Goal: Information Seeking & Learning: Find specific fact

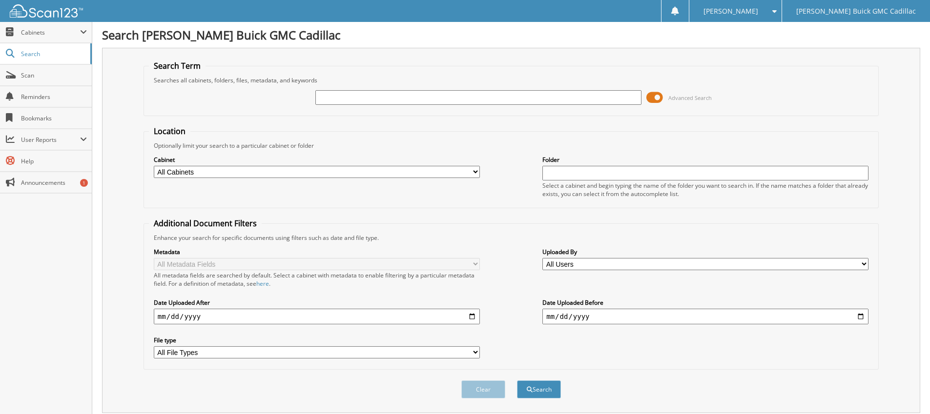
click at [355, 96] on input "text" at bounding box center [478, 97] width 326 height 15
type input "6216612"
click at [517, 381] on button "Search" at bounding box center [539, 390] width 44 height 18
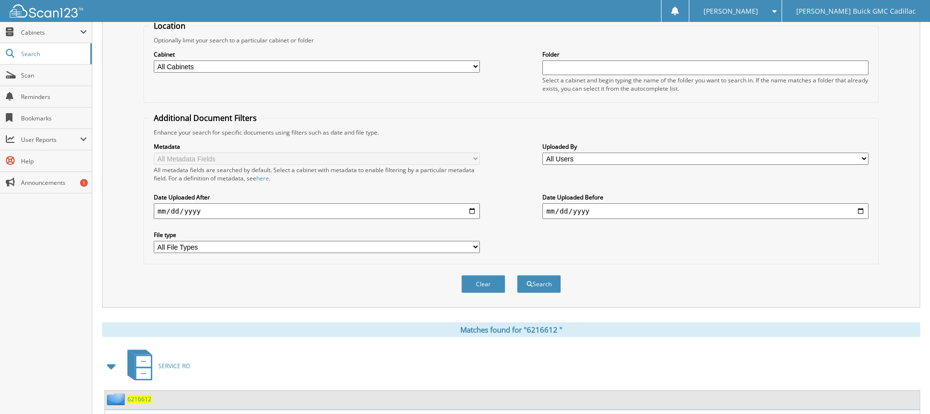
scroll to position [226, 0]
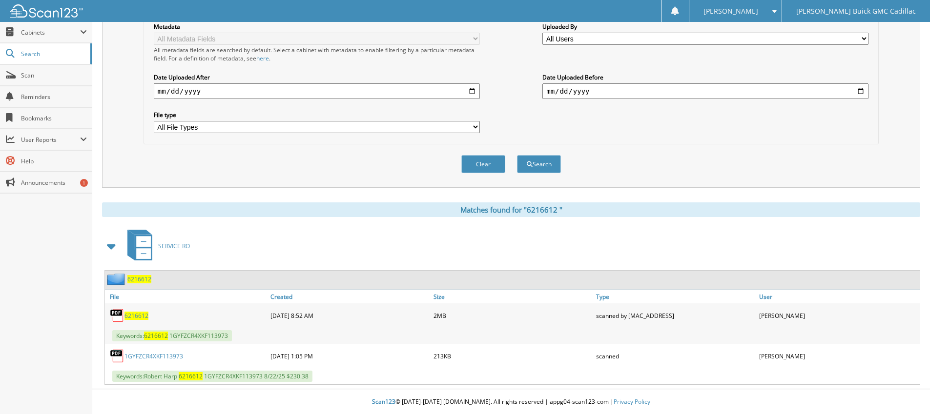
click at [173, 359] on link "1 G Y F Z C R 4 X K F 1 1 3 9 7 3" at bounding box center [153, 356] width 59 height 8
click at [178, 334] on span "Keywords: 6 2 1 6 6 1 2 1 G Y F Z C R 4 X K F 1 1 3 9 7 3" at bounding box center [172, 335] width 120 height 11
click at [132, 318] on span "6 2 1 6 6 1 2" at bounding box center [136, 316] width 24 height 8
click at [167, 354] on link "1 G Y F Z C R 4 X K F 1 1 3 9 7 3" at bounding box center [153, 356] width 59 height 8
click at [134, 316] on span "6 2 1 6 6 1 2" at bounding box center [136, 316] width 24 height 8
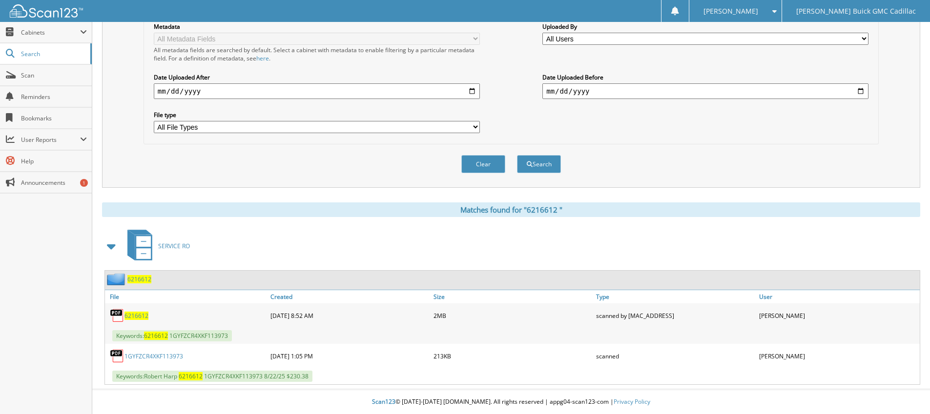
click at [141, 313] on span "6 2 1 6 6 1 2" at bounding box center [136, 316] width 24 height 8
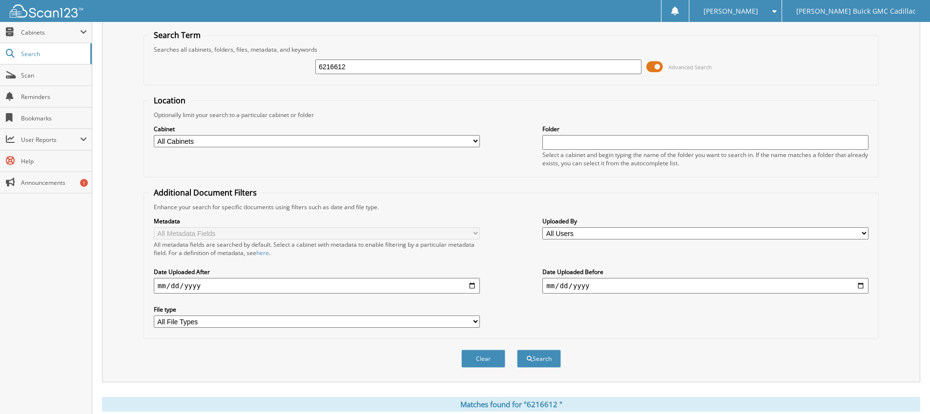
scroll to position [0, 0]
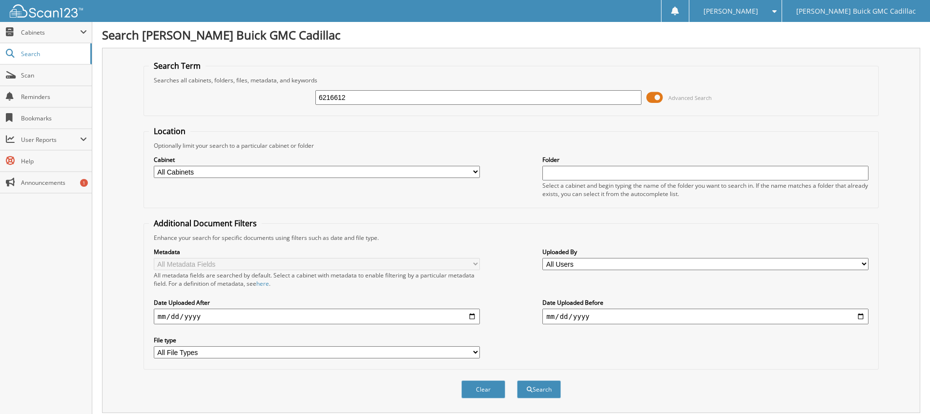
click at [393, 101] on input "6216612" at bounding box center [478, 97] width 326 height 15
type input "6"
click at [384, 60] on div "Search Term Searches all cabinets, folders, files, metadata, and keywords Advan…" at bounding box center [511, 231] width 818 height 366
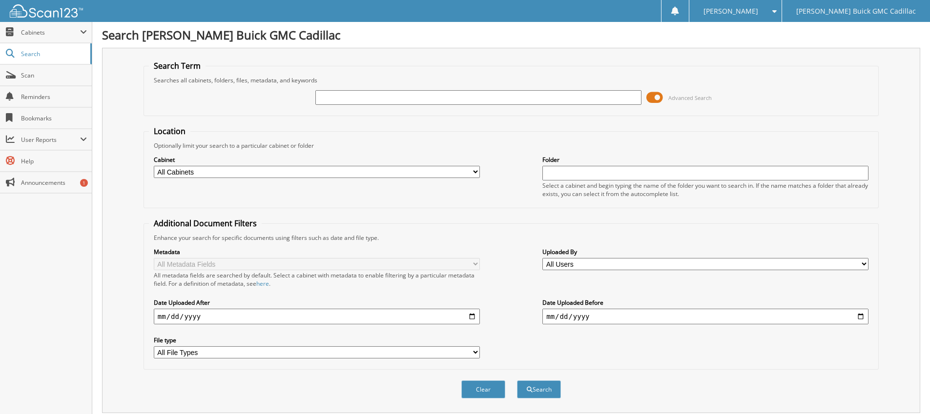
click at [475, 63] on fieldset "Search Term Searches all cabinets, folders, files, metadata, and keywords Advan…" at bounding box center [511, 89] width 735 height 56
